Goal: Transaction & Acquisition: Subscribe to service/newsletter

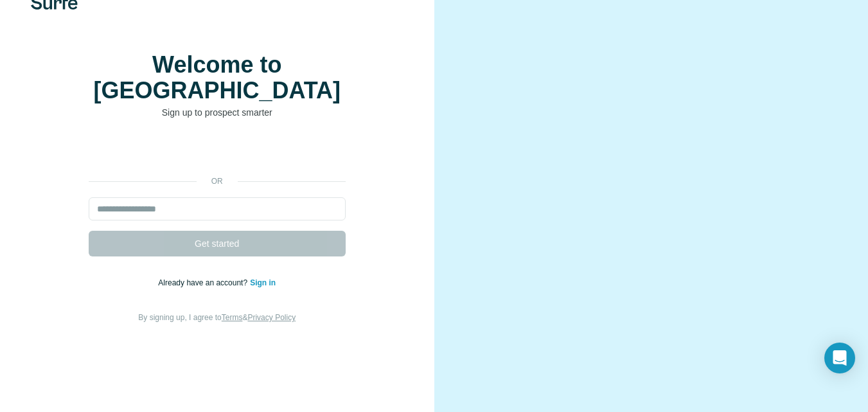
scroll to position [55, 0]
click at [215, 197] on input "email" at bounding box center [217, 208] width 257 height 23
type input "**********"
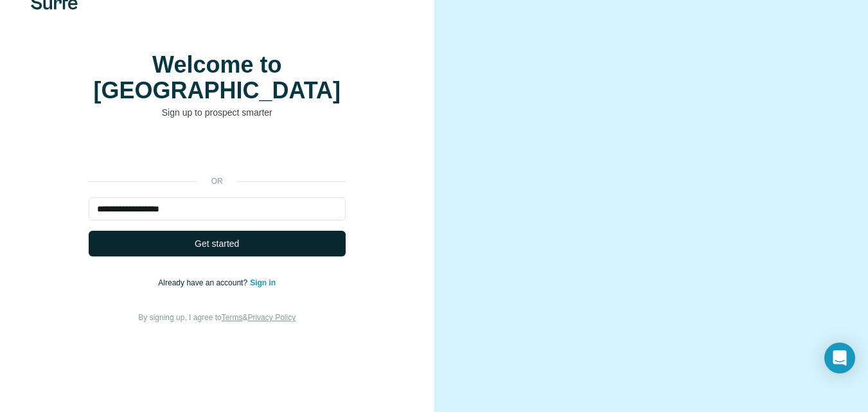
click at [285, 231] on button "Get started" at bounding box center [217, 244] width 257 height 26
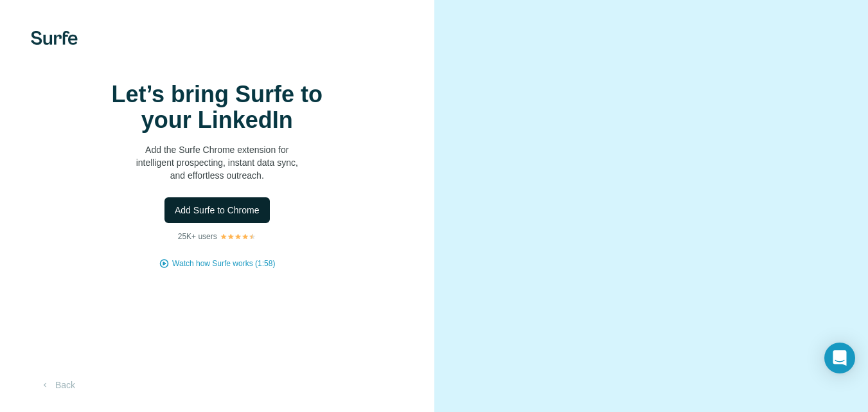
click at [217, 217] on span "Add Surfe to Chrome" at bounding box center [217, 210] width 85 height 13
click at [65, 382] on button "Back" at bounding box center [57, 384] width 53 height 23
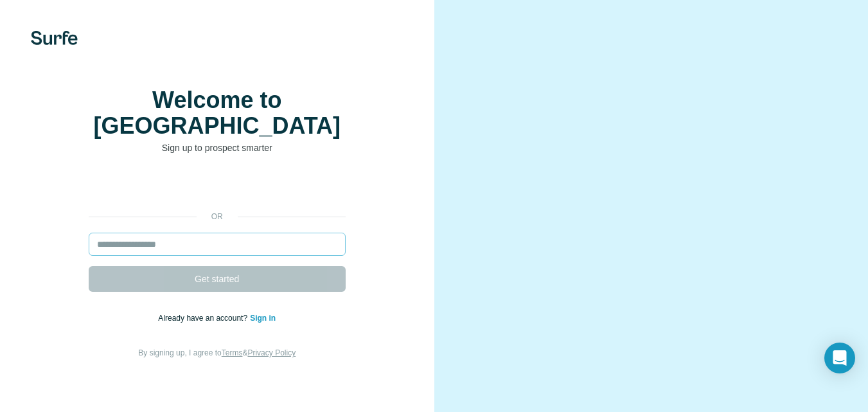
click at [188, 237] on input "email" at bounding box center [217, 244] width 257 height 23
type input "**********"
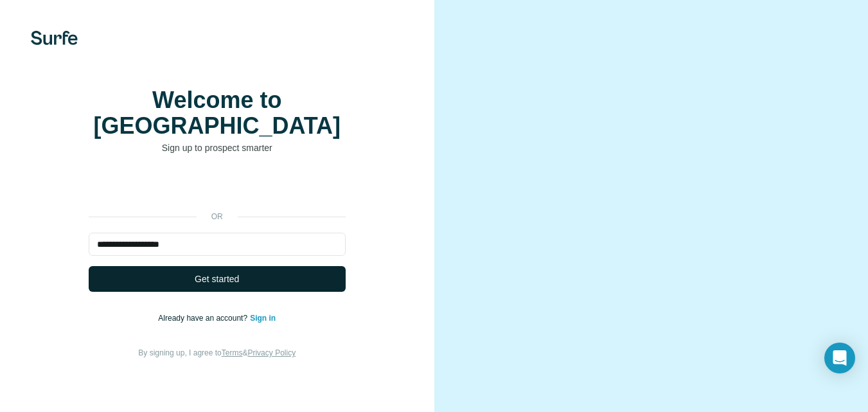
click at [283, 273] on button "Get started" at bounding box center [217, 279] width 257 height 26
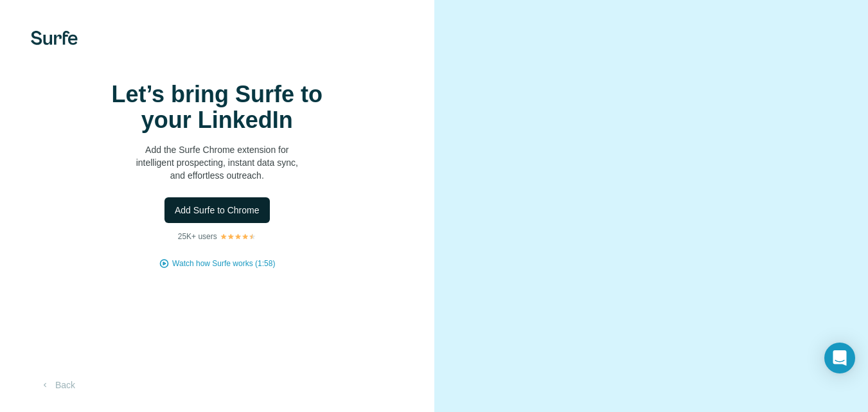
click at [213, 217] on span "Add Surfe to Chrome" at bounding box center [217, 210] width 85 height 13
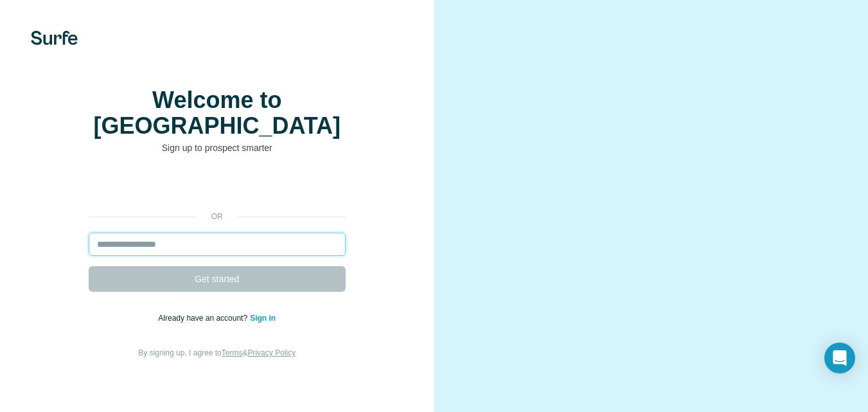
scroll to position [55, 0]
